Goal: Transaction & Acquisition: Purchase product/service

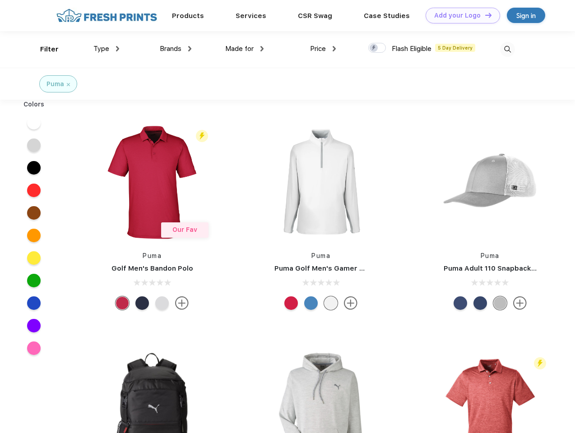
click at [460, 15] on link "Add your Logo Design Tool" at bounding box center [463, 16] width 74 height 16
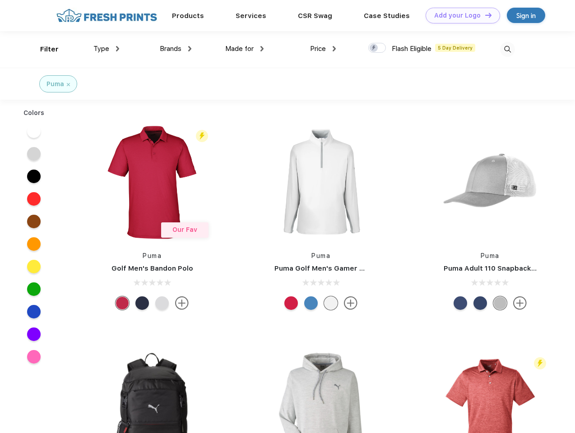
click at [0, 0] on div "Design Tool" at bounding box center [0, 0] width 0 height 0
click at [484, 15] on link "Add your Logo Design Tool" at bounding box center [463, 16] width 74 height 16
click at [43, 49] on div "Filter" at bounding box center [49, 49] width 19 height 10
click at [107, 49] on span "Type" at bounding box center [101, 49] width 16 height 8
click at [176, 49] on span "Brands" at bounding box center [171, 49] width 22 height 8
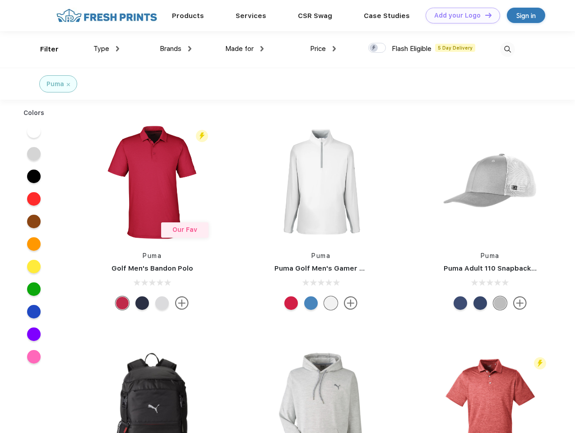
click at [245, 49] on span "Made for" at bounding box center [239, 49] width 28 height 8
click at [323, 49] on span "Price" at bounding box center [318, 49] width 16 height 8
click at [377, 48] on div at bounding box center [377, 48] width 18 height 10
click at [374, 48] on input "checkbox" at bounding box center [371, 45] width 6 height 6
click at [507, 49] on img at bounding box center [507, 49] width 15 height 15
